Goal: Task Accomplishment & Management: Manage account settings

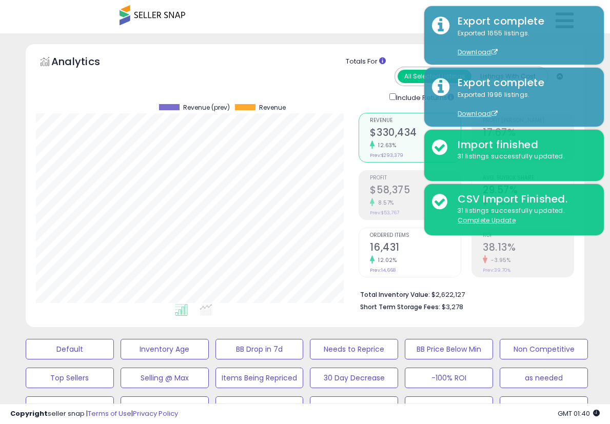
select select "**"
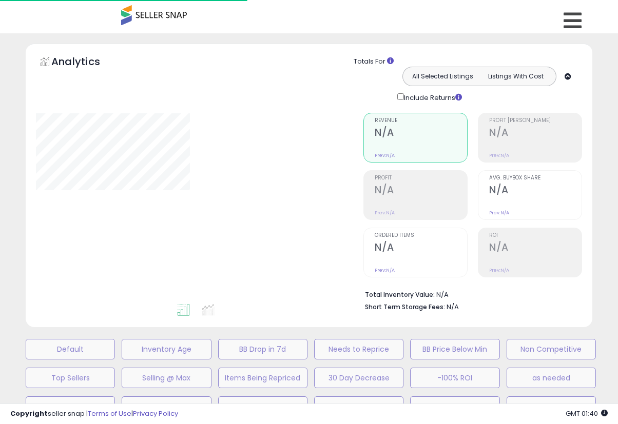
select select "**"
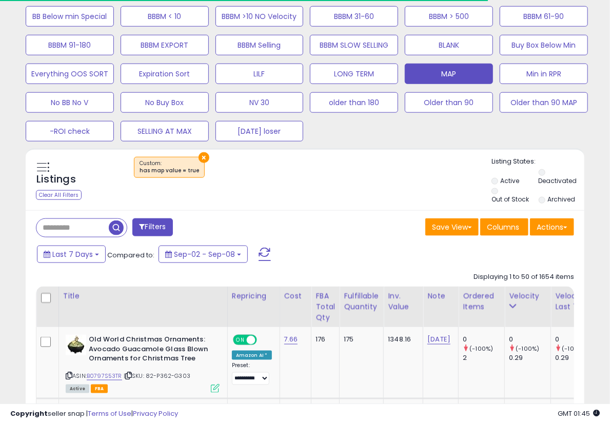
scroll to position [210, 323]
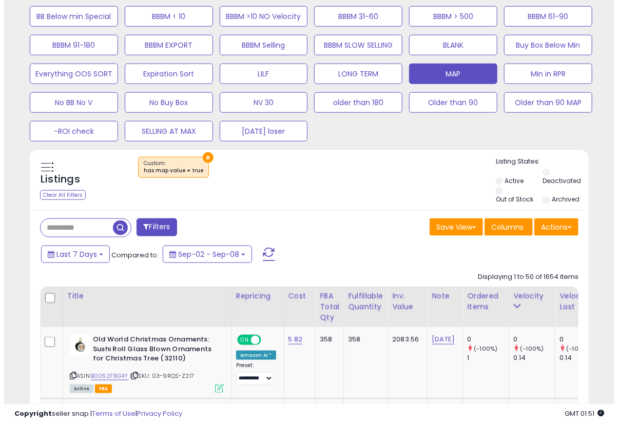
scroll to position [220, 0]
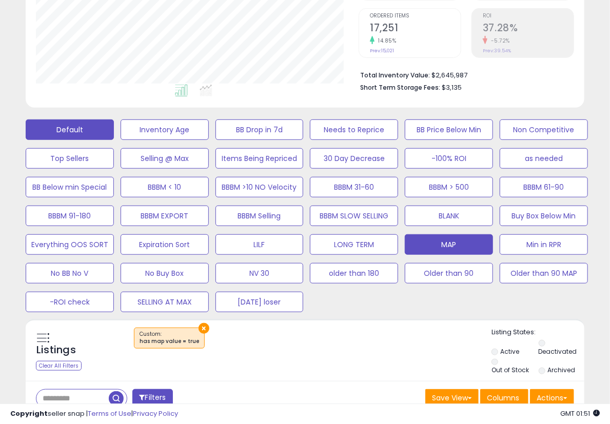
click at [92, 124] on button "Default" at bounding box center [70, 130] width 88 height 21
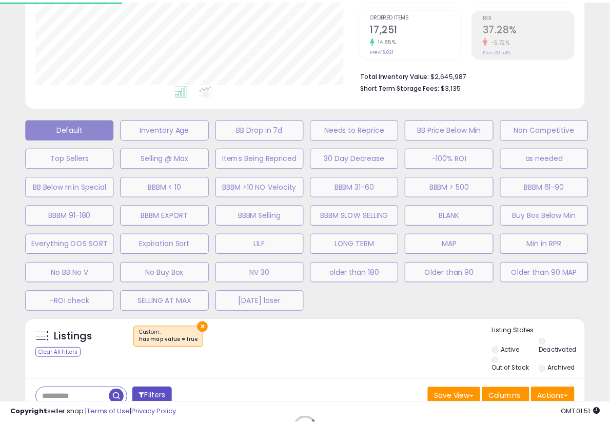
scroll to position [210, 327]
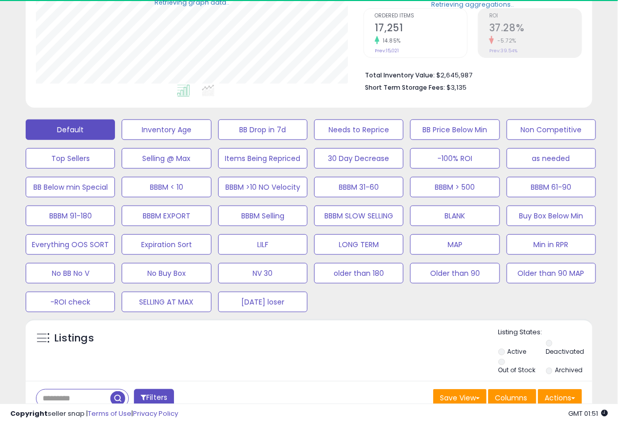
select select "**"
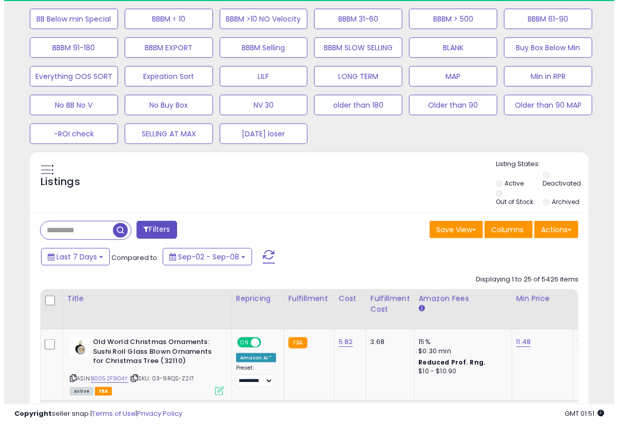
scroll to position [391, 0]
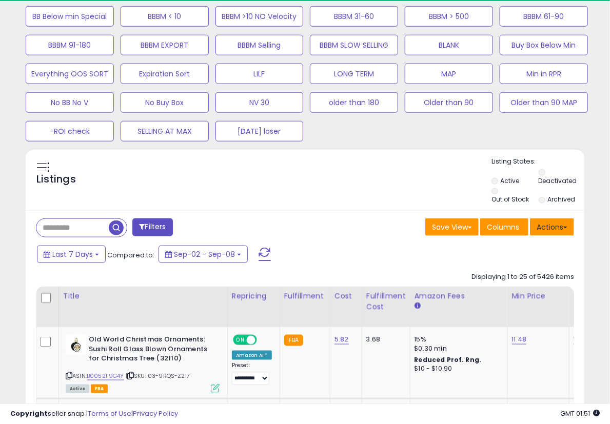
click at [547, 221] on button "Actions" at bounding box center [552, 227] width 44 height 17
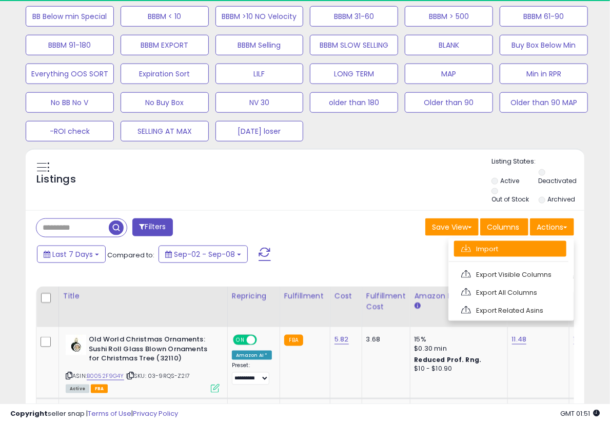
click at [517, 241] on link "Import" at bounding box center [510, 249] width 112 height 16
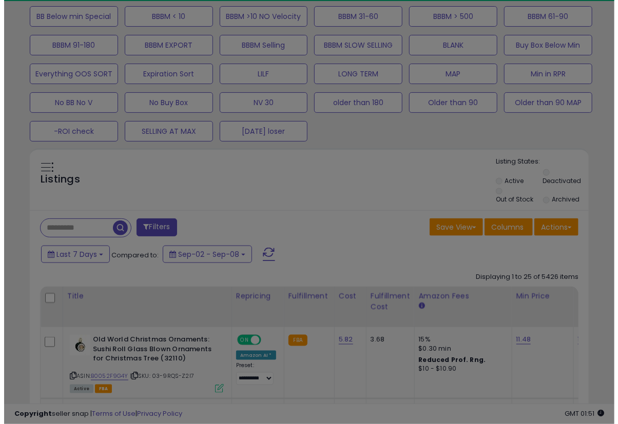
scroll to position [210, 327]
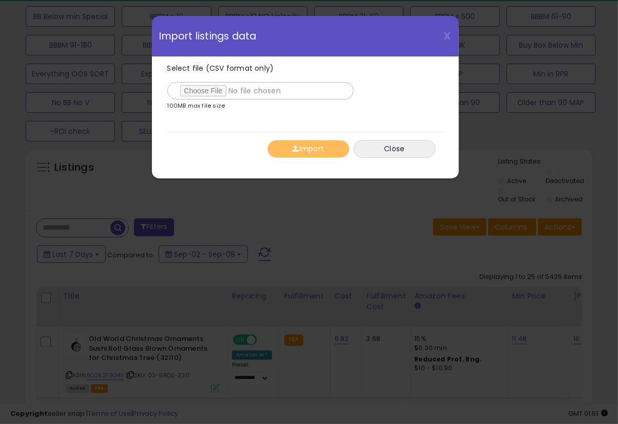
type input "**********"
click at [304, 148] on button "Import" at bounding box center [308, 149] width 82 height 18
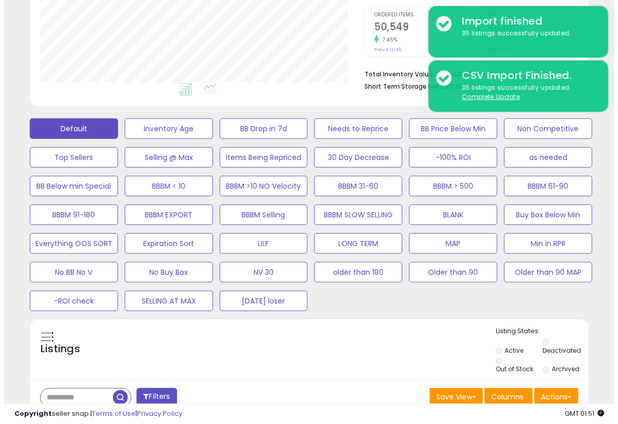
scroll to position [220, 0]
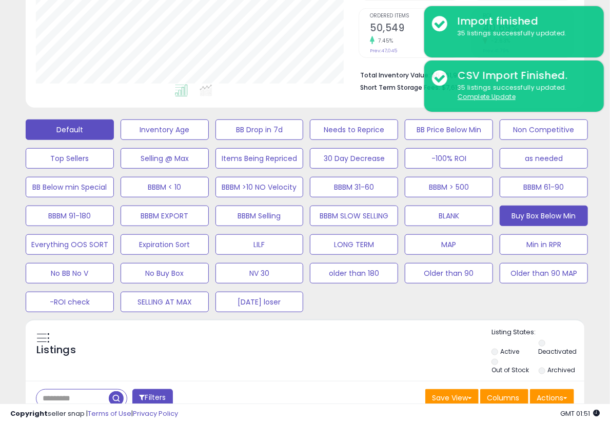
click at [511, 214] on button "Buy Box Below Min" at bounding box center [544, 216] width 88 height 21
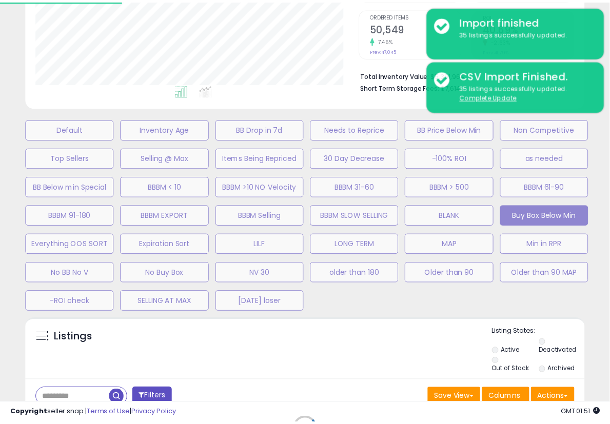
scroll to position [210, 327]
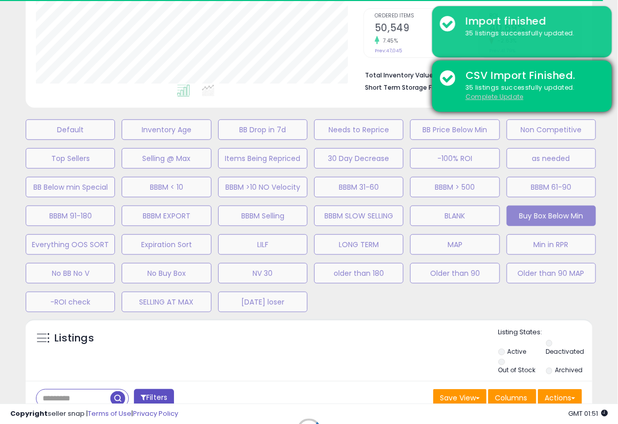
click at [503, 99] on u "Complete Update" at bounding box center [494, 96] width 58 height 9
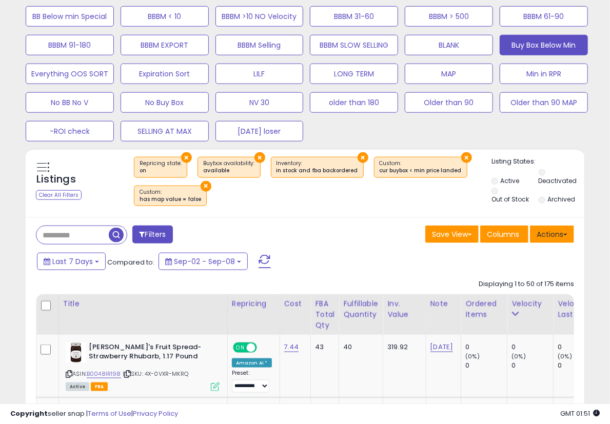
scroll to position [210, 323]
click at [556, 231] on button "Actions" at bounding box center [552, 234] width 44 height 17
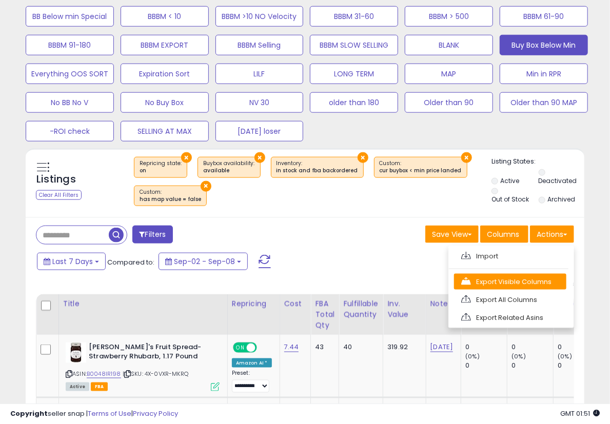
click at [520, 277] on link "Export Visible Columns" at bounding box center [510, 282] width 112 height 16
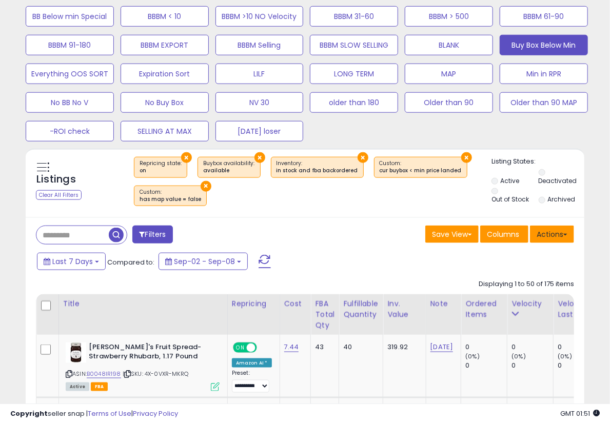
click at [545, 237] on button "Actions" at bounding box center [552, 234] width 44 height 17
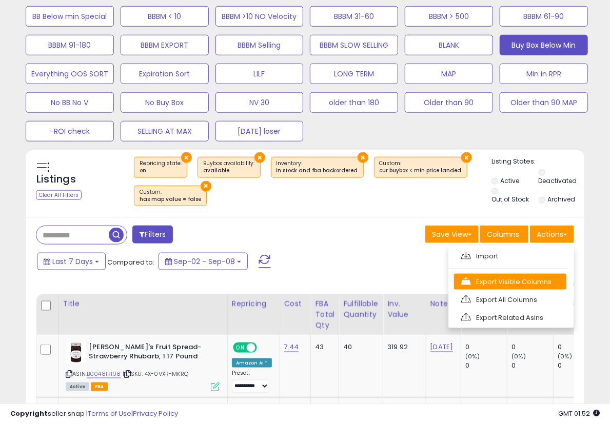
click at [509, 275] on link "Export Visible Columns" at bounding box center [510, 282] width 112 height 16
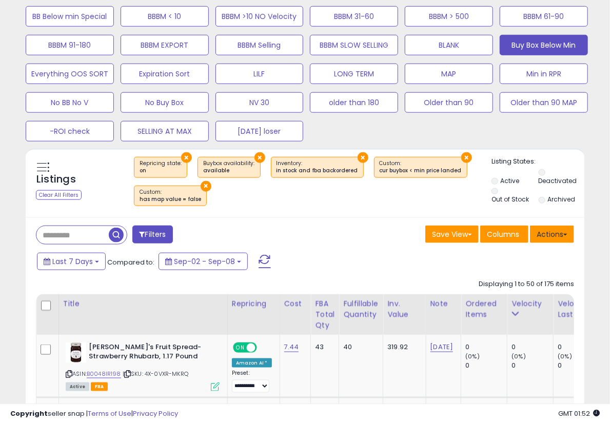
click at [547, 228] on button "Actions" at bounding box center [552, 234] width 44 height 17
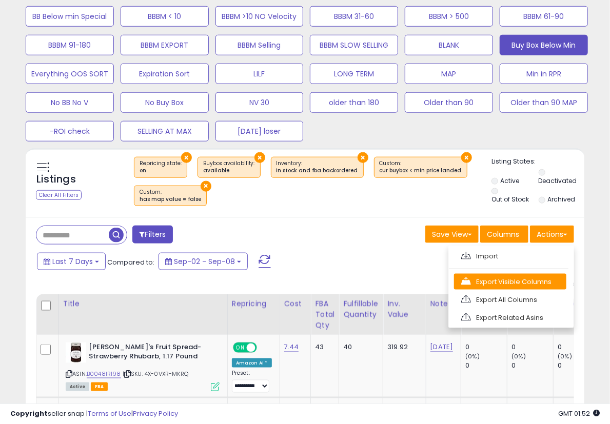
click at [511, 281] on link "Export Visible Columns" at bounding box center [510, 282] width 112 height 16
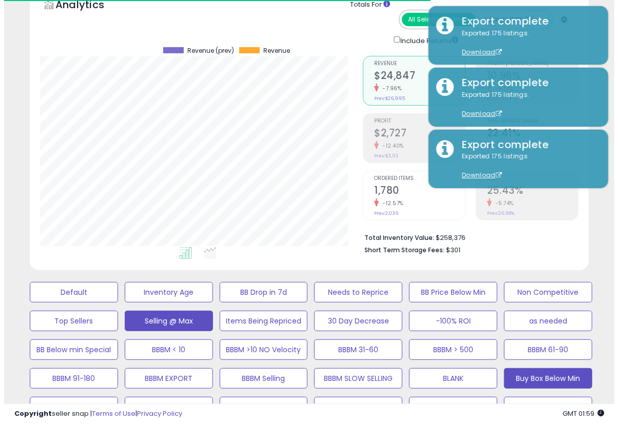
scroll to position [49, 0]
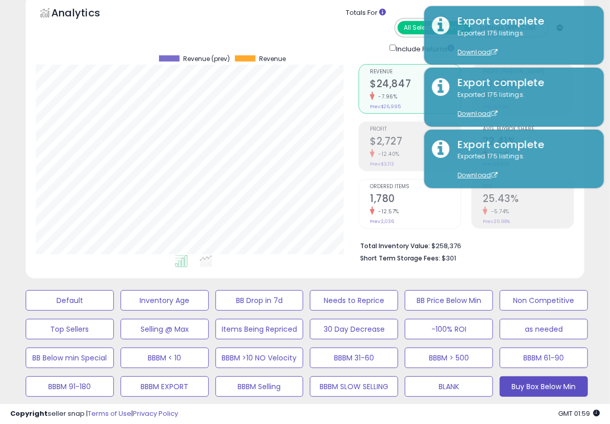
click at [95, 287] on div "Default Inventory Age BB Drop in 7d Needs to Reprice BB Price Below Min Non Com…" at bounding box center [305, 384] width 585 height 201
click at [90, 296] on button "Default" at bounding box center [70, 300] width 88 height 21
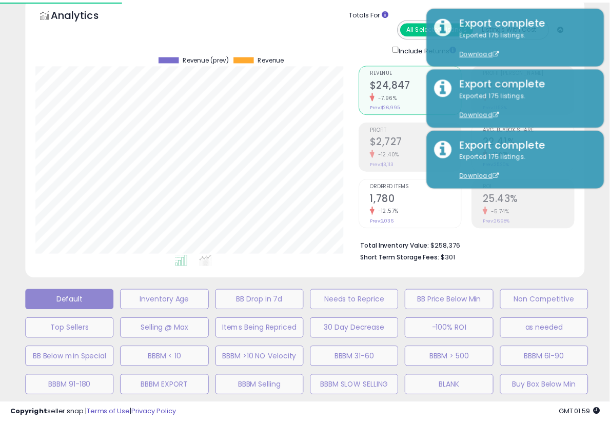
scroll to position [210, 327]
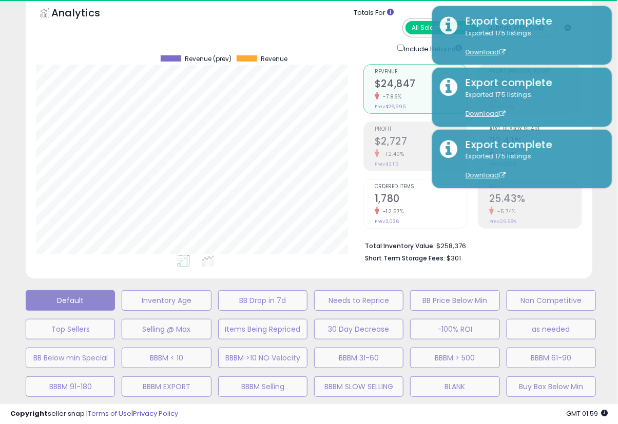
select select "**"
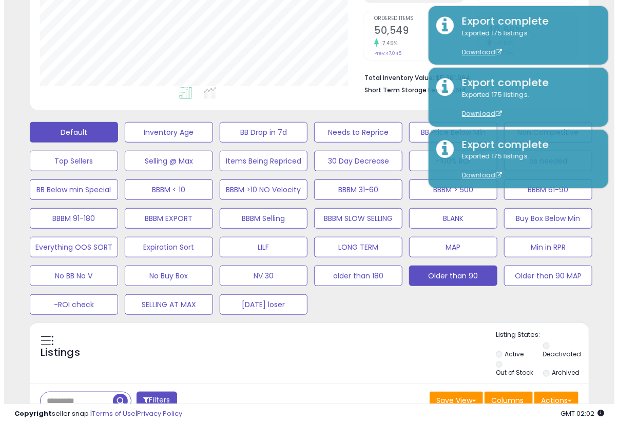
scroll to position [220, 0]
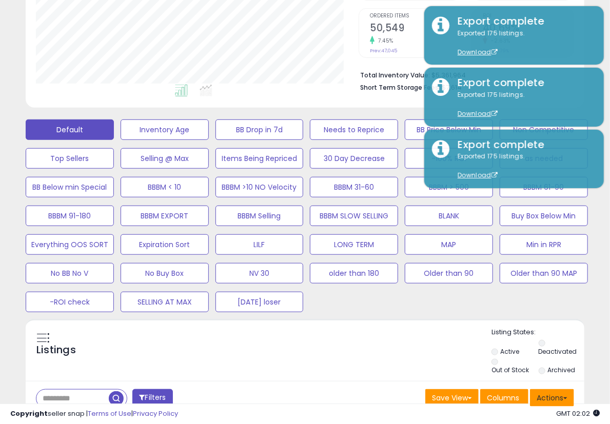
click at [552, 397] on button "Actions" at bounding box center [552, 398] width 44 height 17
click at [493, 417] on link "Import" at bounding box center [510, 420] width 112 height 16
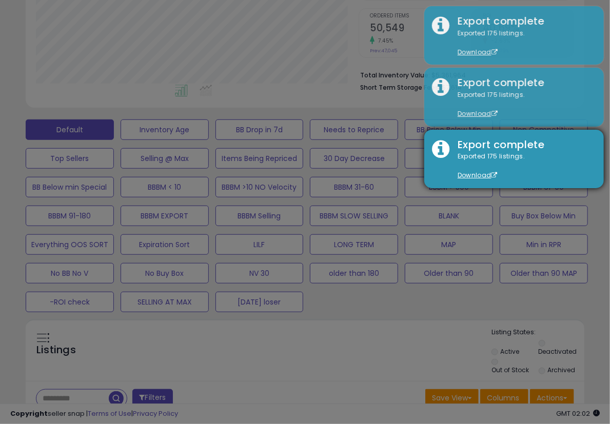
scroll to position [210, 327]
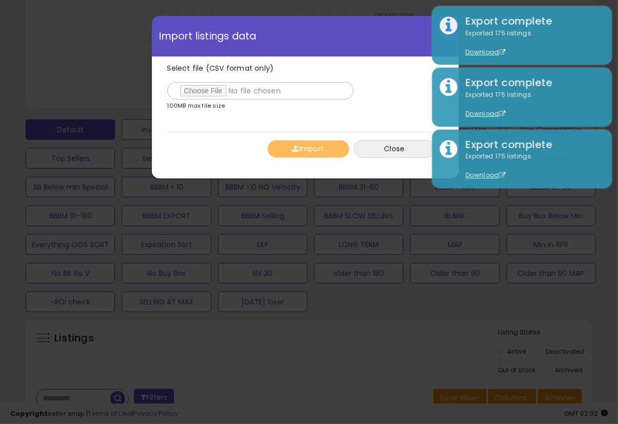
type input "**********"
click at [313, 150] on button "Import" at bounding box center [308, 149] width 82 height 18
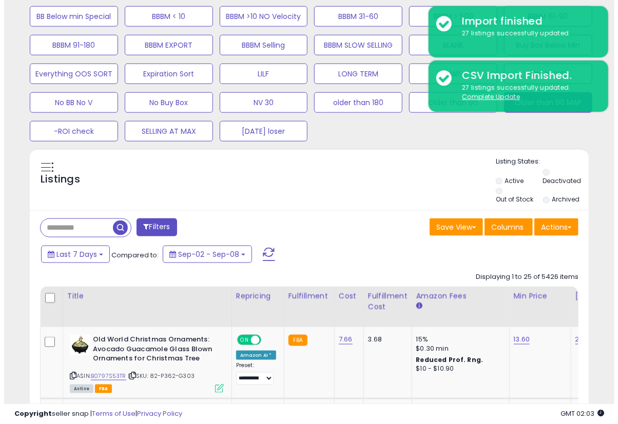
scroll to position [220, 0]
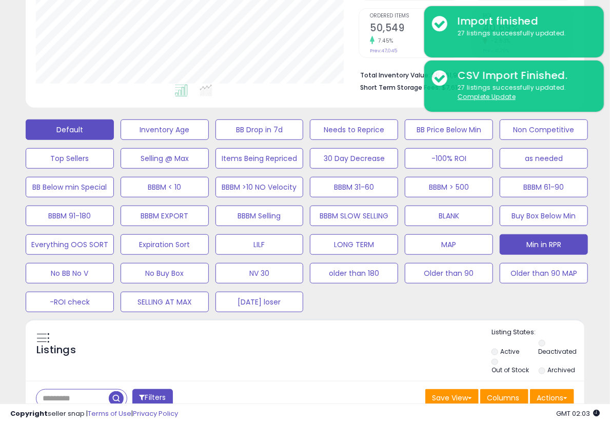
click at [557, 239] on button "Min in RPR" at bounding box center [544, 245] width 88 height 21
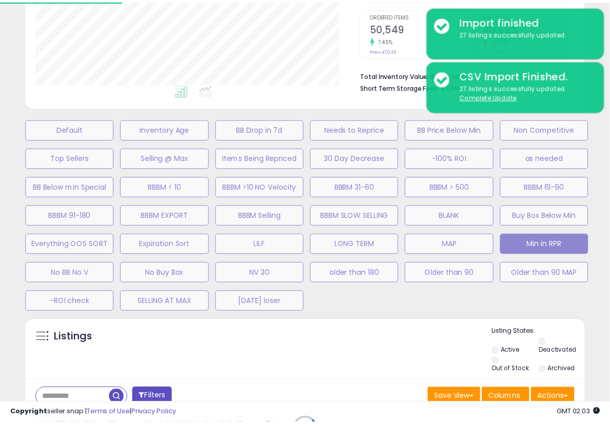
scroll to position [210, 327]
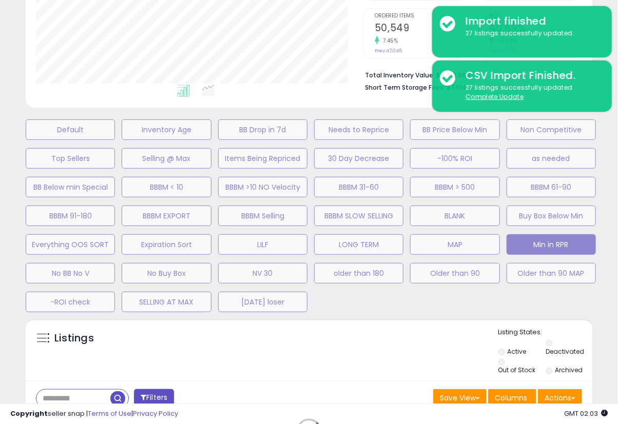
select select "**"
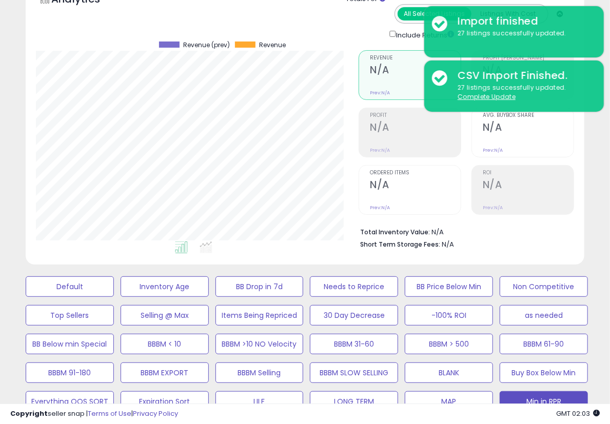
scroll to position [49, 0]
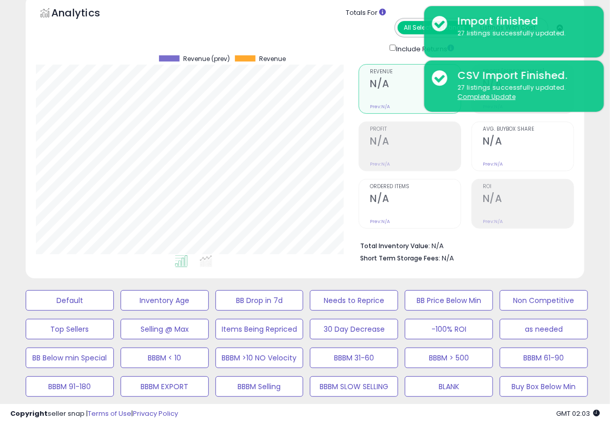
click at [468, 271] on div "Analytics Totals For All Selected Listings Listings With Cost Include Returns" at bounding box center [305, 137] width 559 height 284
click at [418, 284] on div "Default Inventory Age BB Drop in 7d Needs to Reprice BB Price Below Min Non Com…" at bounding box center [305, 384] width 585 height 201
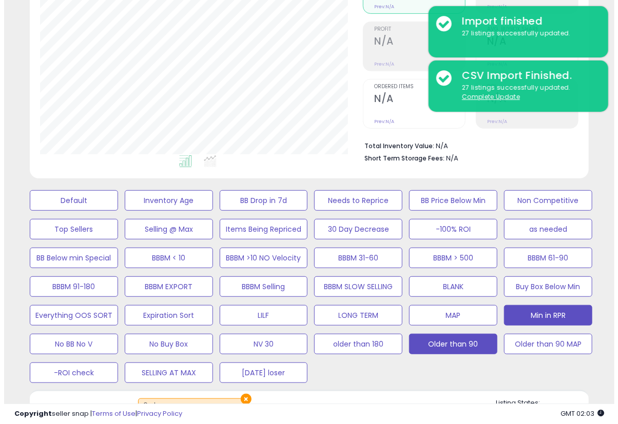
scroll to position [220, 0]
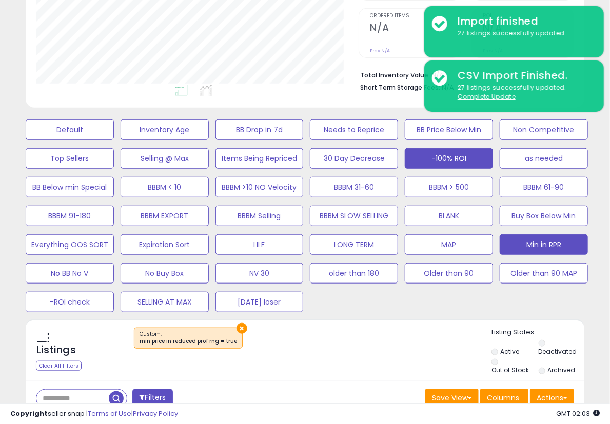
click at [474, 164] on button "-100% ROI" at bounding box center [449, 158] width 88 height 21
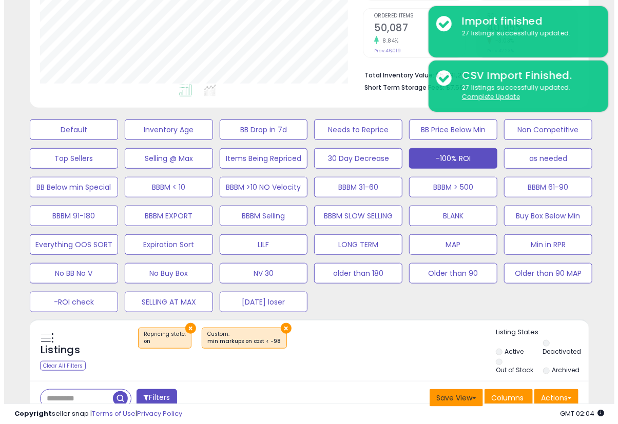
scroll to position [391, 0]
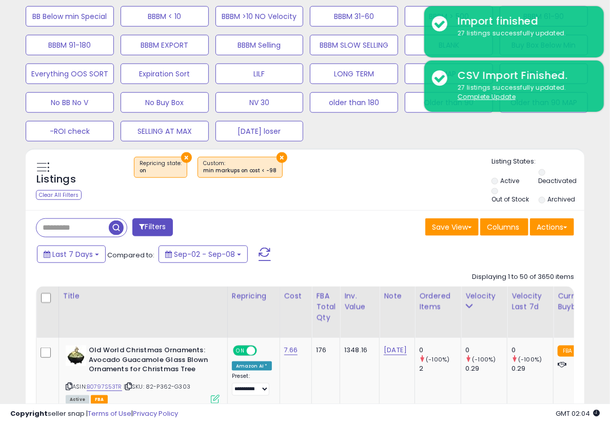
click at [158, 227] on button "Filters" at bounding box center [152, 228] width 40 height 18
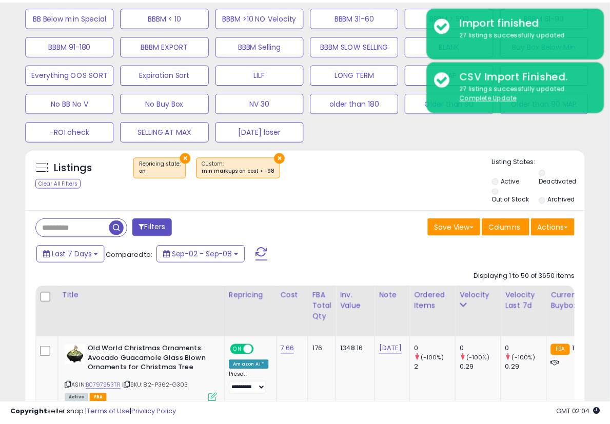
scroll to position [210, 327]
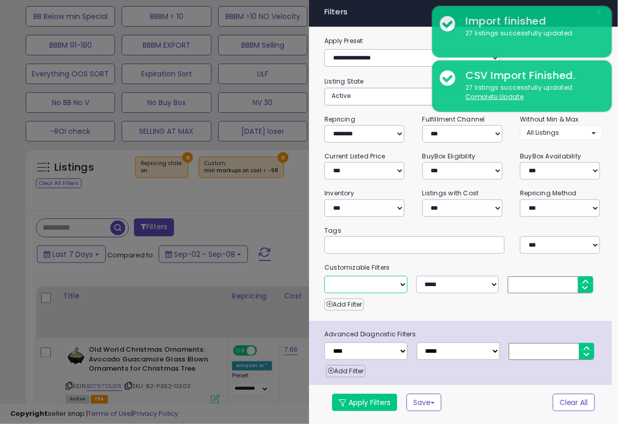
click at [371, 279] on select "**********" at bounding box center [365, 284] width 83 height 17
select select "**********"
click at [324, 276] on select "**********" at bounding box center [365, 284] width 83 height 17
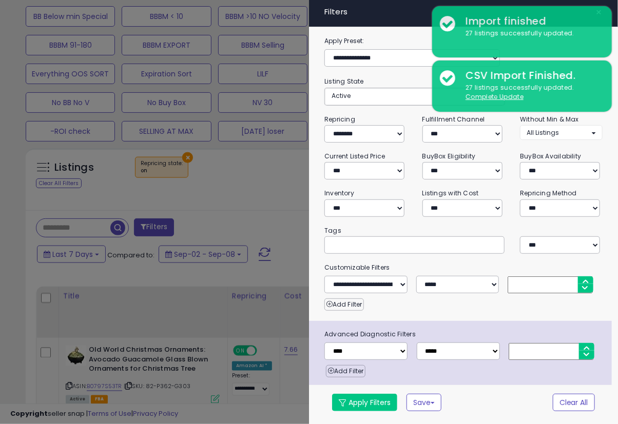
click at [529, 287] on input "number" at bounding box center [550, 285] width 85 height 17
type input "***"
click at [382, 412] on button "Apply Filters" at bounding box center [364, 402] width 65 height 17
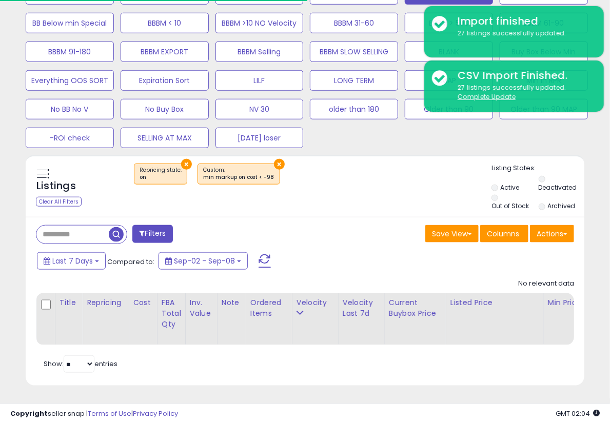
scroll to position [0, 0]
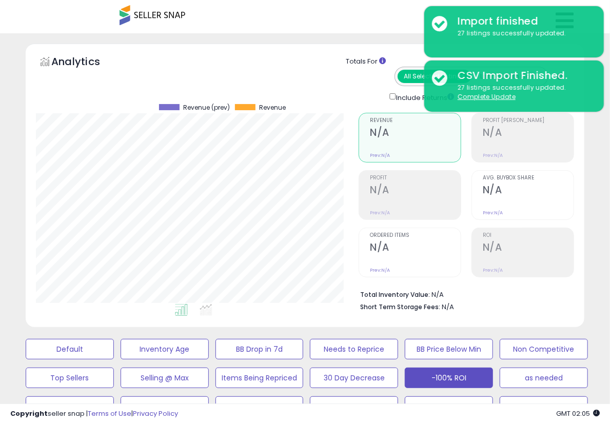
click at [387, 327] on div "Analytics Totals For All Selected Listings Listings With Cost Include Returns" at bounding box center [305, 186] width 574 height 284
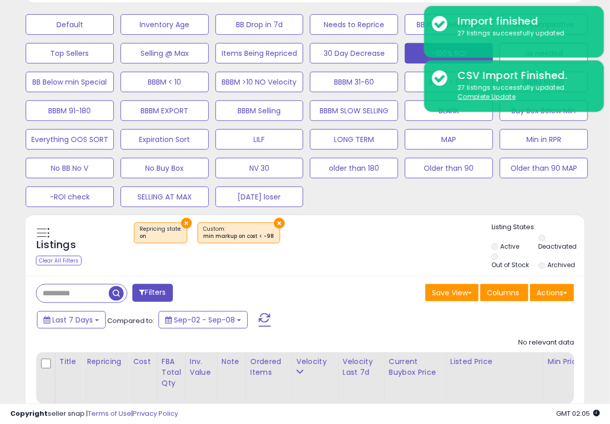
scroll to position [342, 0]
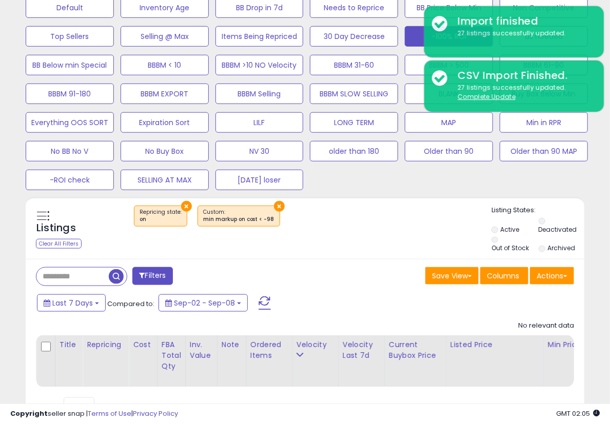
click at [287, 254] on div "Listings Clear All Filters × Repricing state : on" at bounding box center [305, 230] width 559 height 49
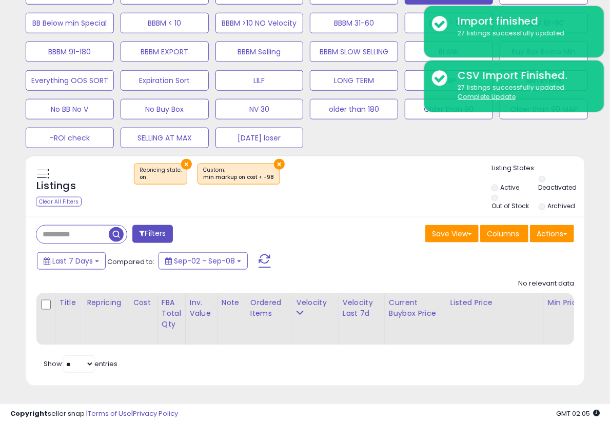
scroll to position [391, 0]
click at [379, 251] on div "Last 7 Days Compared to: Sep-02 - Sep-08" at bounding box center [236, 262] width 404 height 23
click at [312, 217] on div "Filters Save View Save As New View Update Current View Columns" at bounding box center [305, 301] width 559 height 169
click at [322, 178] on div "× Repricing state : on × min markup on cost < -98" at bounding box center [306, 178] width 371 height 29
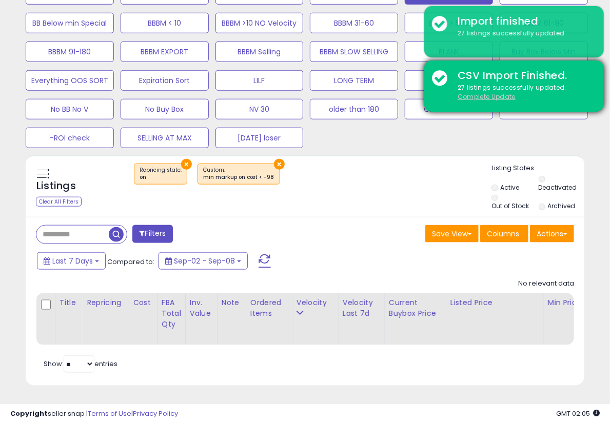
click at [473, 98] on u "Complete Update" at bounding box center [487, 96] width 58 height 9
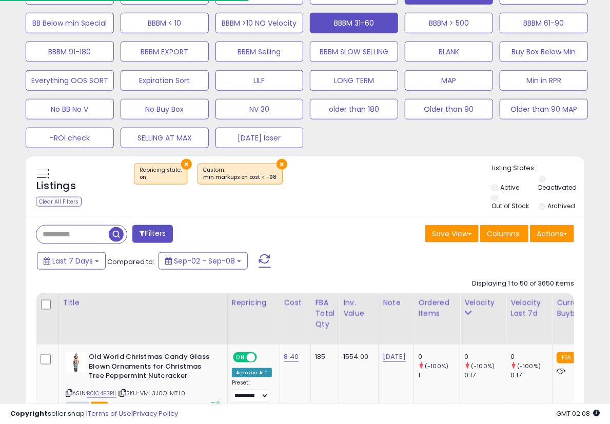
scroll to position [210, 323]
